Goal: Transaction & Acquisition: Purchase product/service

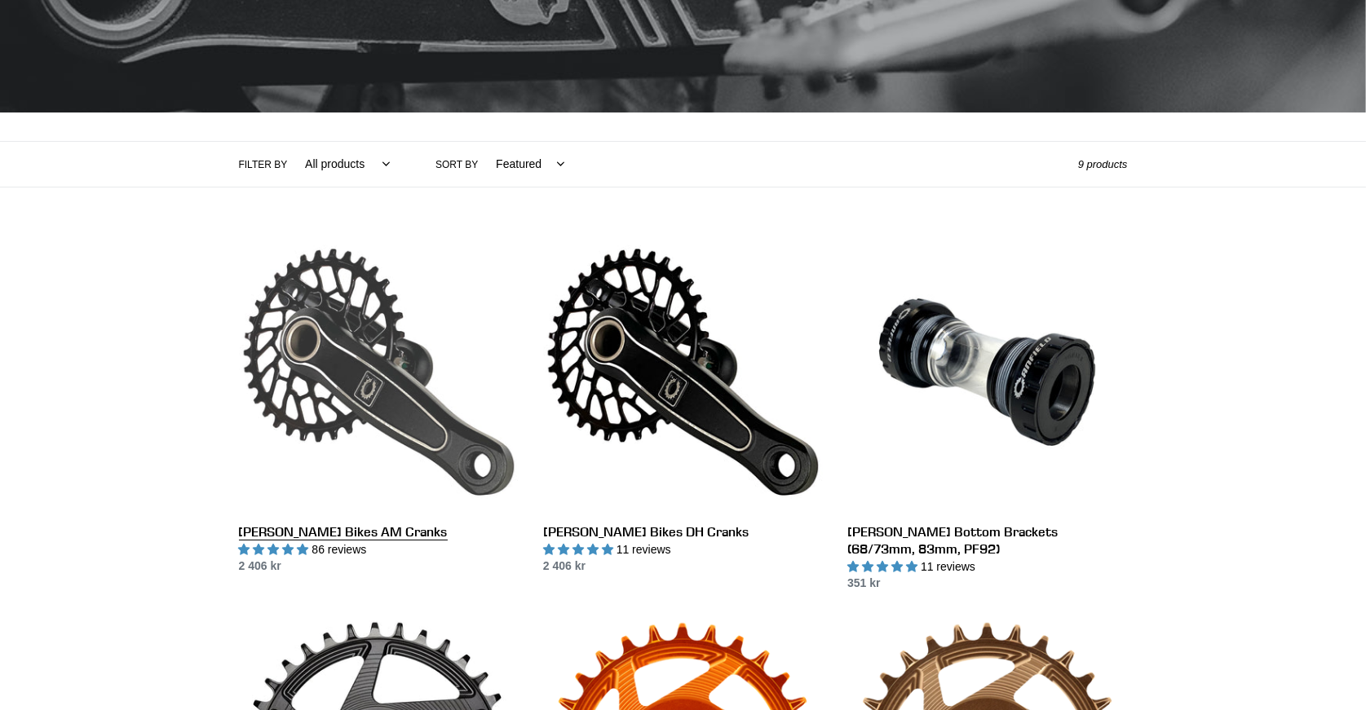
click at [328, 389] on link "[PERSON_NAME] Bikes AM Cranks" at bounding box center [379, 403] width 280 height 343
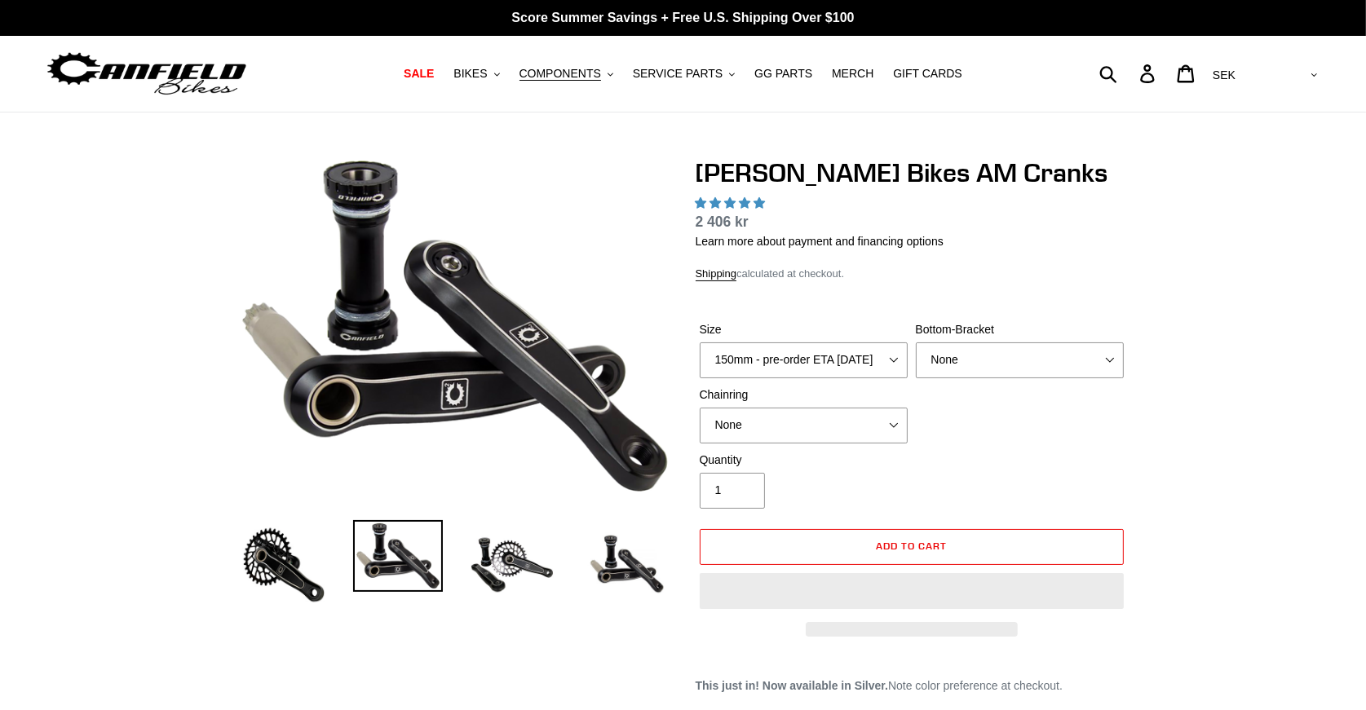
select select "highest-rating"
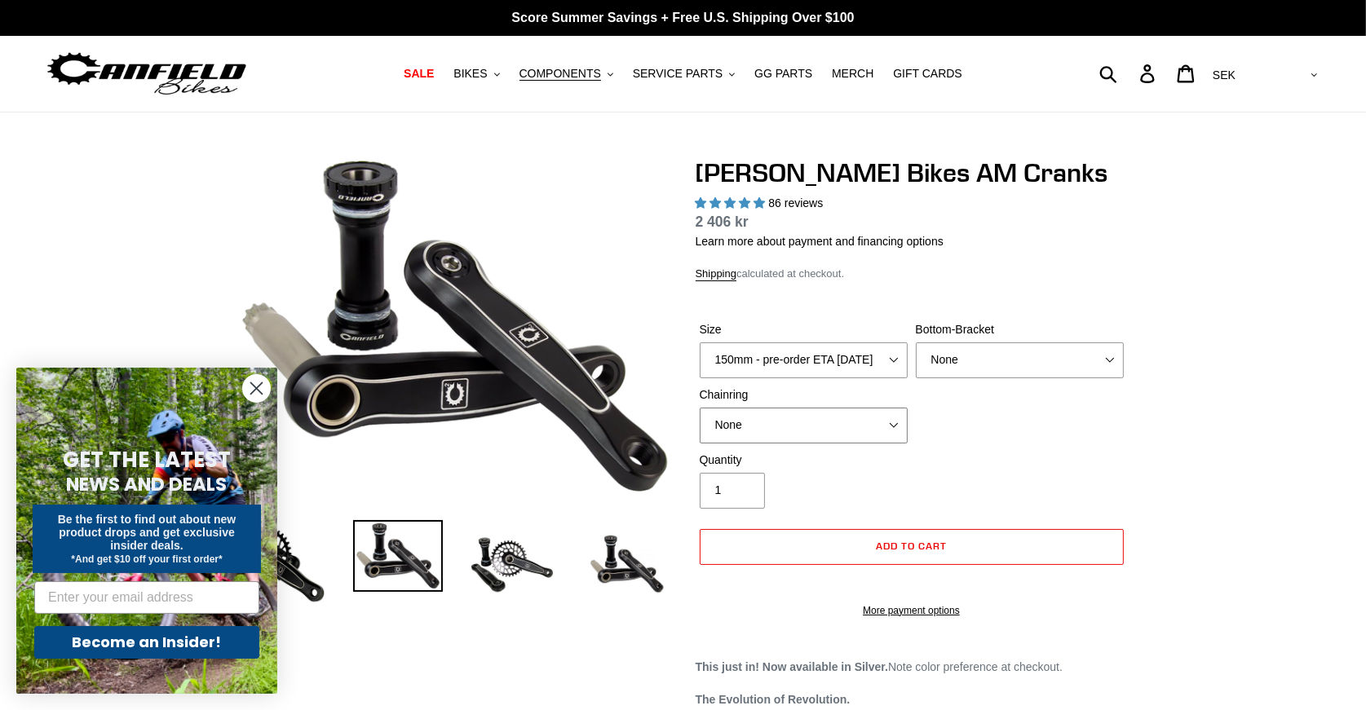
click at [899, 417] on select "None 30t Round (Boost 148) 30t Oval (Boost 148) 32t Round (Boost 148) 32t Oval …" at bounding box center [803, 426] width 208 height 36
click at [263, 392] on circle "Close dialog" at bounding box center [256, 388] width 27 height 27
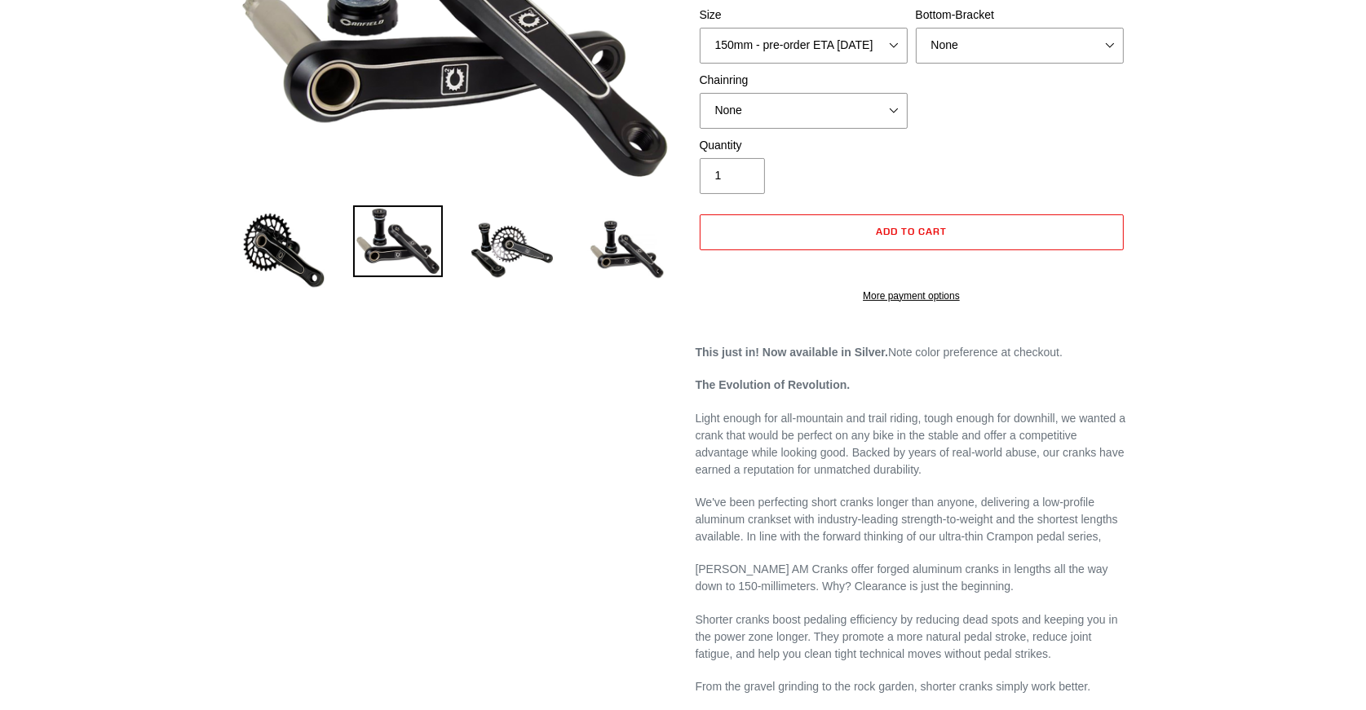
scroll to position [245, 0]
